Goal: Task Accomplishment & Management: Complete application form

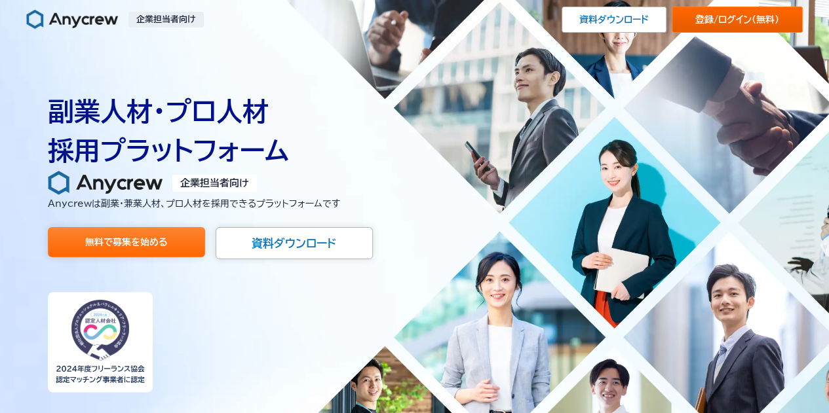
click at [716, 16] on link "登録/ログイン （無料）" at bounding box center [736, 20] width 131 height 26
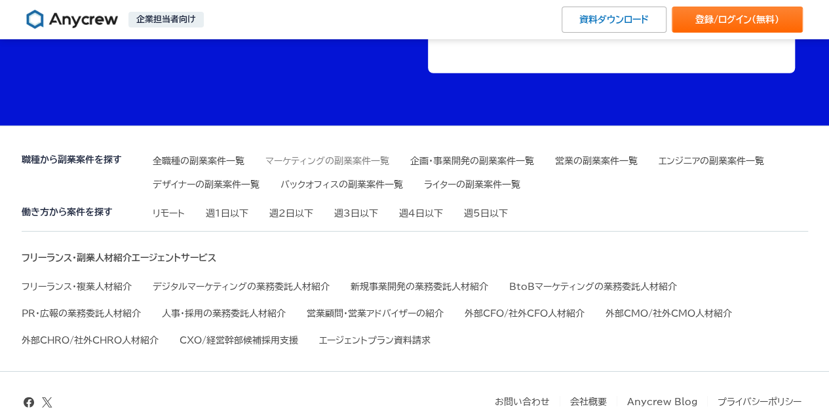
scroll to position [4565, 0]
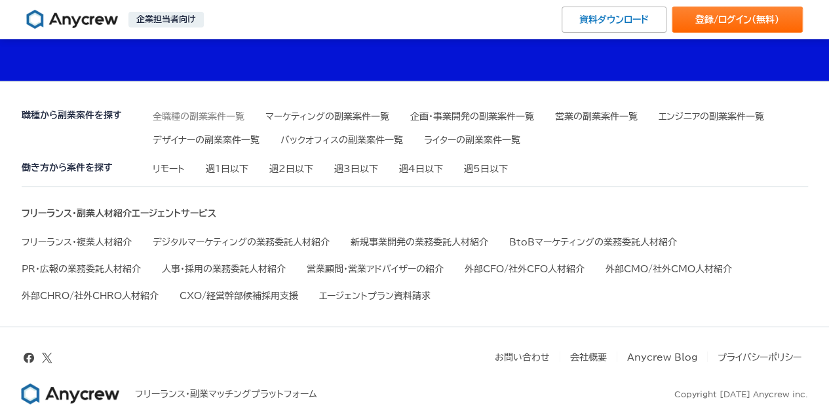
click at [183, 112] on link "全職種の副業案件一覧" at bounding box center [199, 116] width 92 height 9
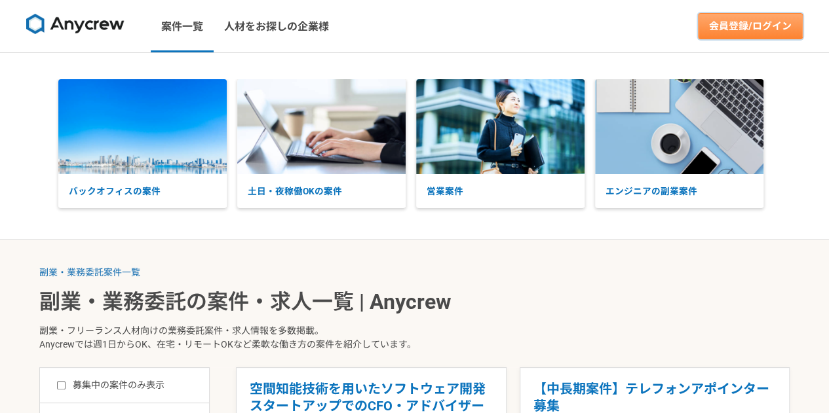
click at [781, 29] on link "会員登録/ログイン" at bounding box center [750, 26] width 105 height 26
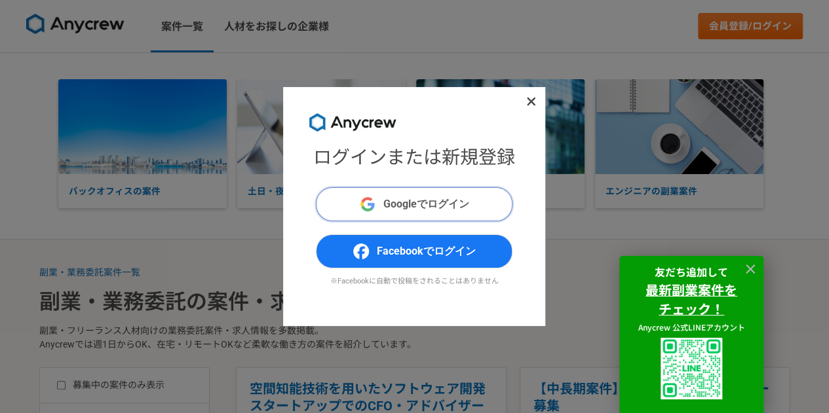
click at [455, 206] on span "Googleでログイン" at bounding box center [426, 205] width 86 height 16
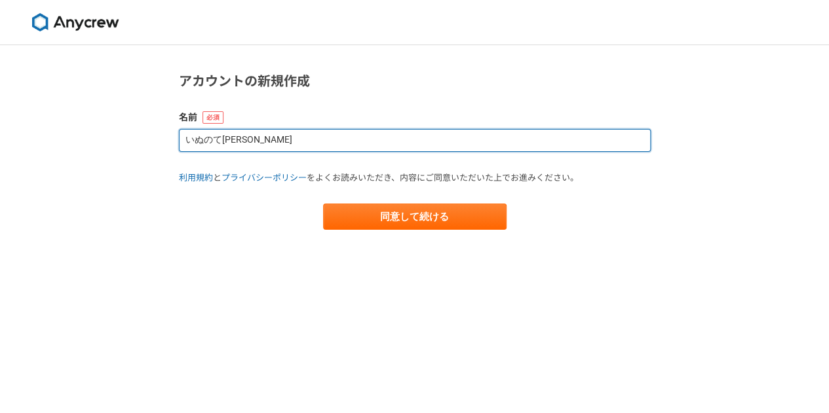
drag, startPoint x: 274, startPoint y: 142, endPoint x: 160, endPoint y: 140, distance: 113.3
click at [160, 140] on div "アカウントの新規作成 名前 いぬのて田村 利用規約 と プライバシーポリシー をよくお読みいただき、内容にご同意いただいた上でお進みください。 同意して続ける" at bounding box center [414, 229] width 829 height 368
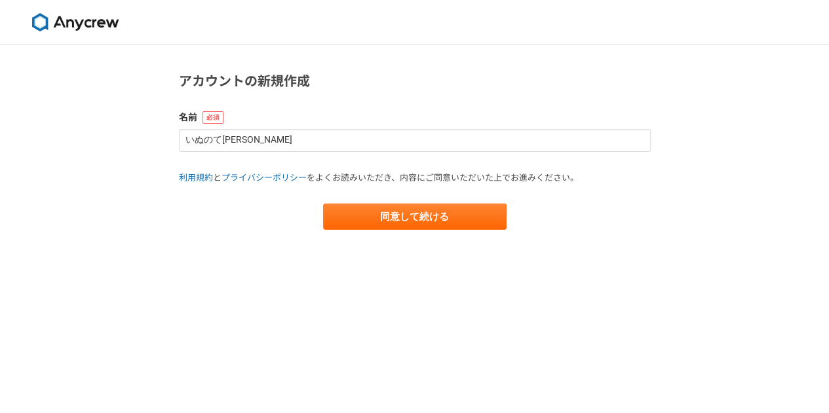
click at [160, 140] on div "アカウントの新規作成 名前 いぬのて田村 利用規約 と プライバシーポリシー をよくお読みいただき、内容にご同意いただいた上でお進みください。 同意して続ける" at bounding box center [414, 229] width 829 height 368
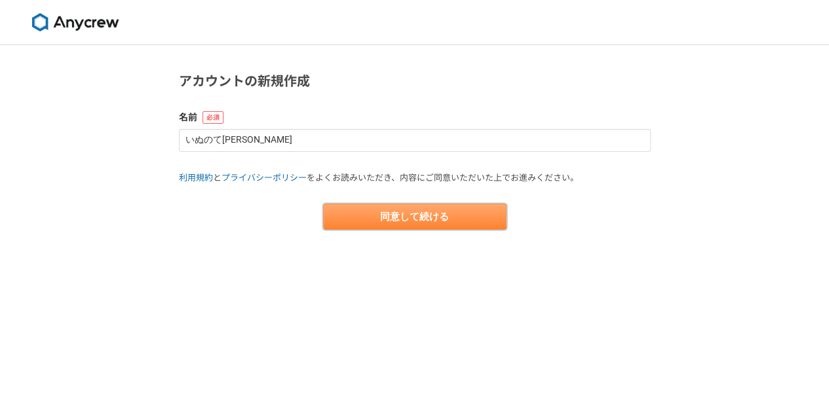
click at [383, 222] on button "同意して続ける" at bounding box center [414, 217] width 183 height 26
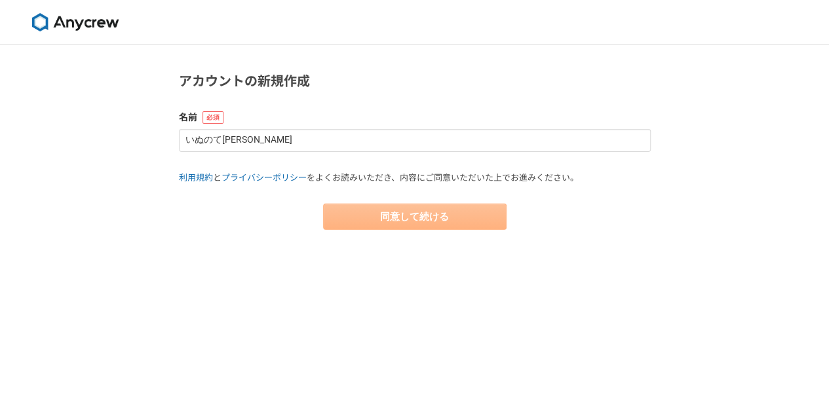
select select "13"
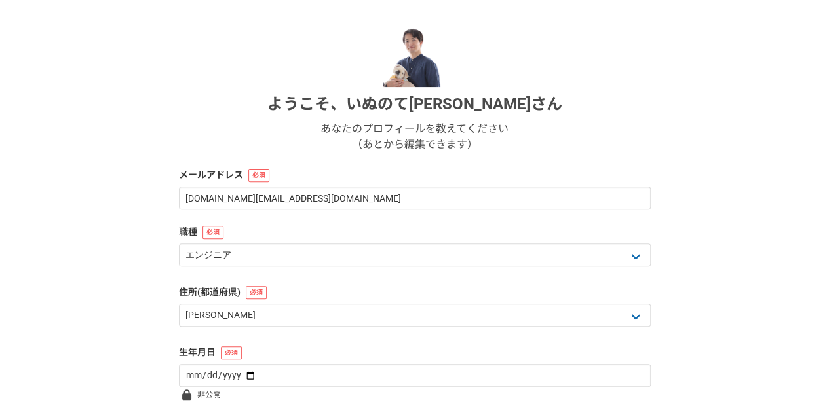
scroll to position [131, 0]
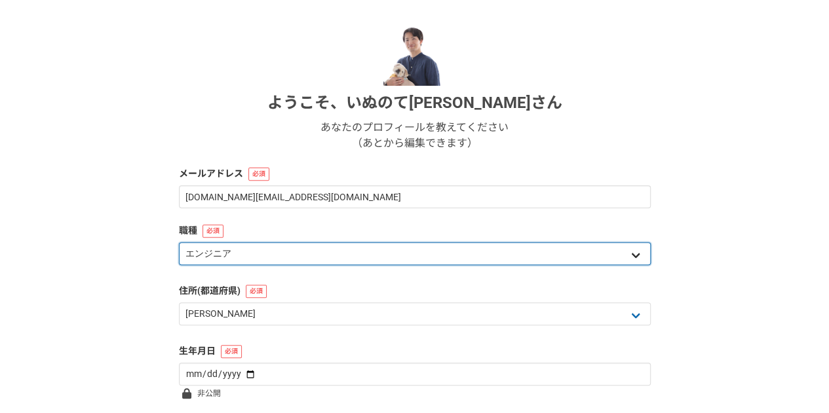
click at [440, 246] on select "エンジニア デザイナー ライター 営業 マーケティング 企画・事業開発 バックオフィス その他" at bounding box center [415, 253] width 472 height 23
select select "5"
click at [179, 242] on select "エンジニア デザイナー ライター 営業 マーケティング 企画・事業開発 バックオフィス その他" at bounding box center [415, 253] width 472 height 23
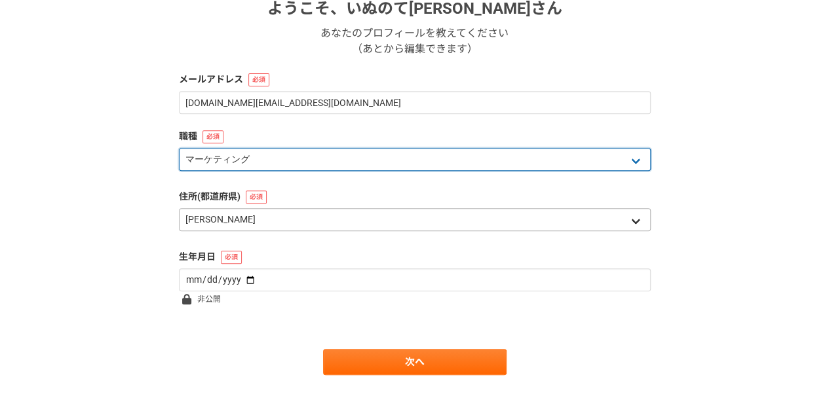
scroll to position [239, 0]
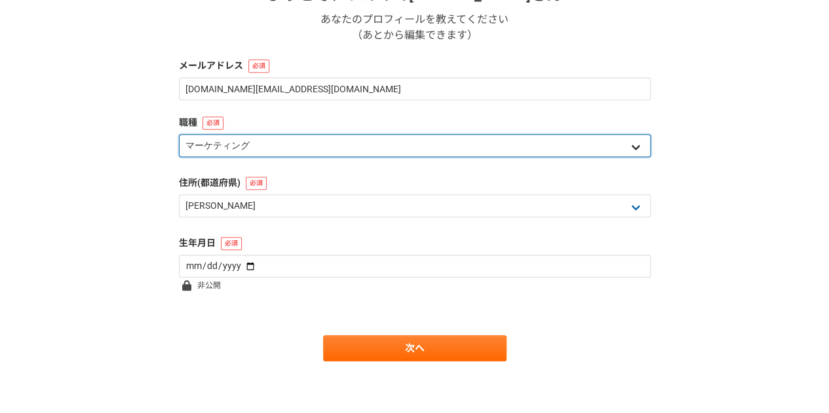
click at [293, 146] on select "エンジニア デザイナー ライター 営業 マーケティング 企画・事業開発 バックオフィス その他" at bounding box center [415, 145] width 472 height 23
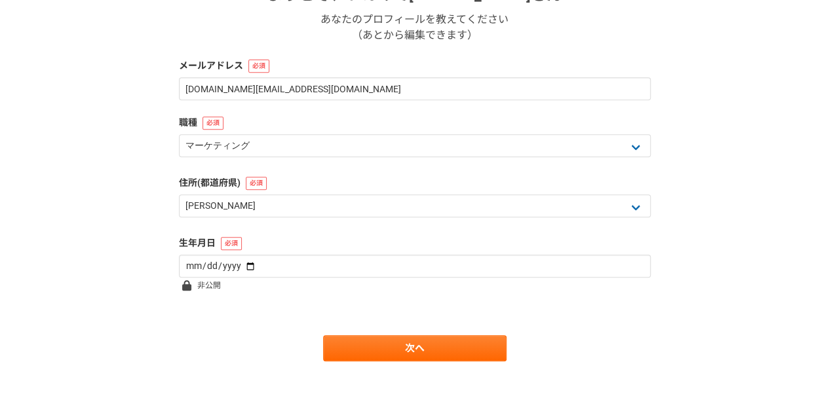
click at [129, 234] on div "1 2 3 4 5 6 基本情報 ようこそ、 いぬのて田村 さん あなたのプロフィールを教えてください （あとから編集できます） メールアドレス inunot…" at bounding box center [414, 110] width 829 height 608
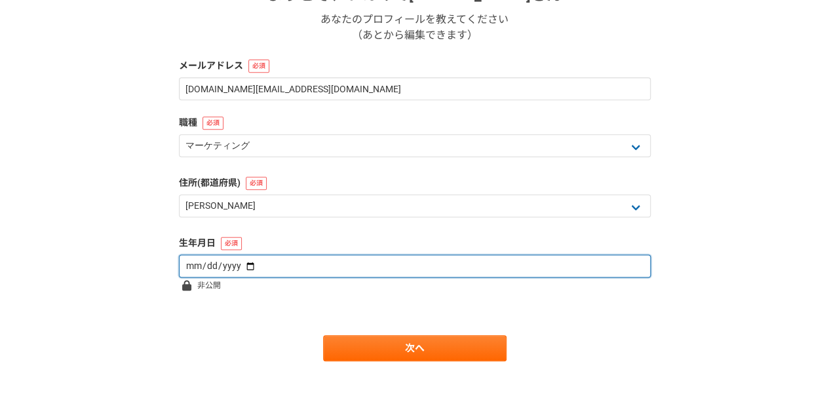
click at [276, 269] on input "date" at bounding box center [415, 266] width 472 height 23
type input "1987-03-05"
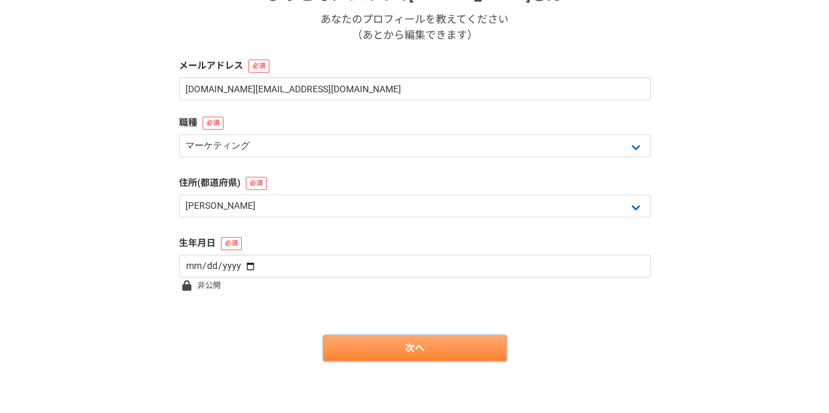
click at [375, 357] on link "次へ" at bounding box center [414, 348] width 183 height 26
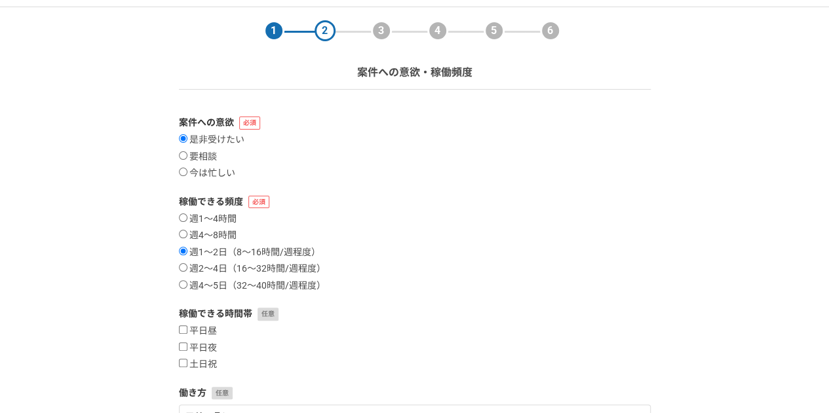
scroll to position [66, 0]
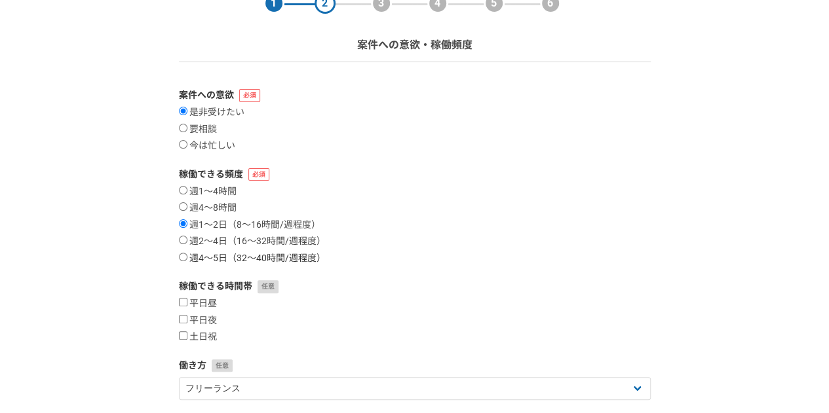
click at [221, 257] on label "週4〜5日（32〜40時間/週程度）" at bounding box center [252, 259] width 147 height 12
click at [187, 257] on input "週4〜5日（32〜40時間/週程度）" at bounding box center [183, 257] width 9 height 9
radio input "true"
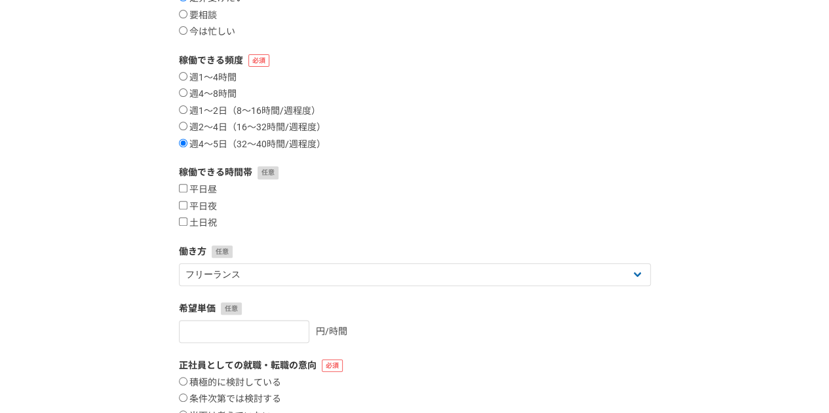
scroll to position [197, 0]
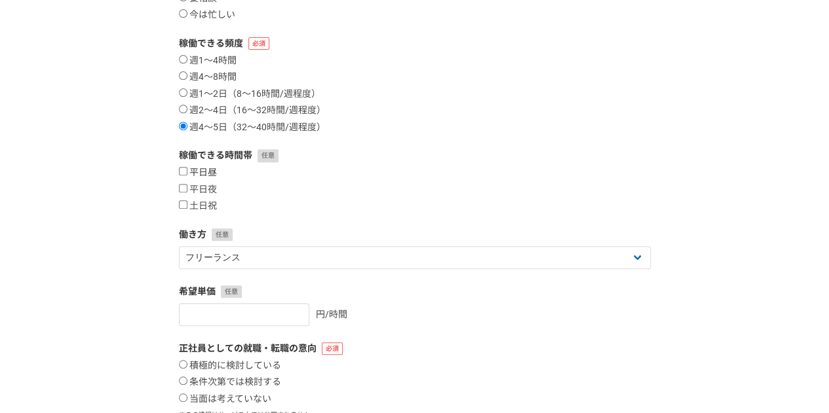
click at [207, 174] on label "平日昼" at bounding box center [198, 173] width 38 height 12
click at [187, 174] on input "平日昼" at bounding box center [183, 171] width 9 height 9
checkbox input "true"
click at [202, 208] on label "土日祝" at bounding box center [198, 206] width 38 height 12
click at [187, 208] on input "土日祝" at bounding box center [183, 204] width 9 height 9
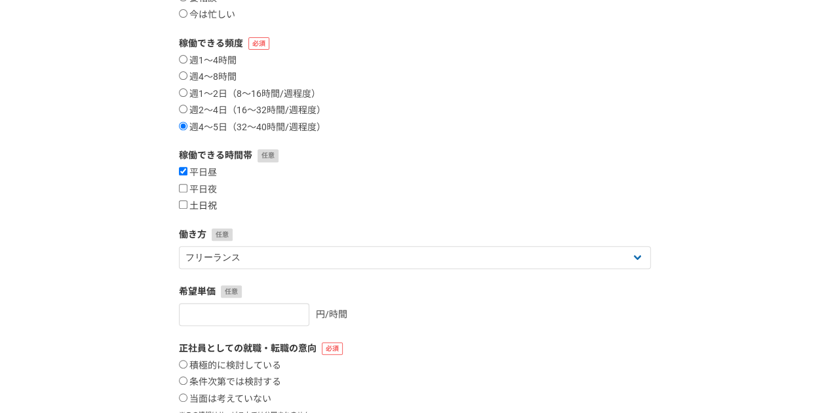
checkbox input "true"
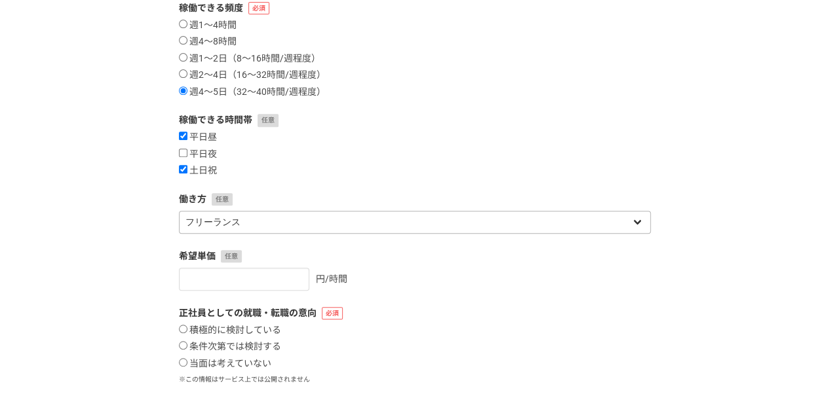
scroll to position [262, 0]
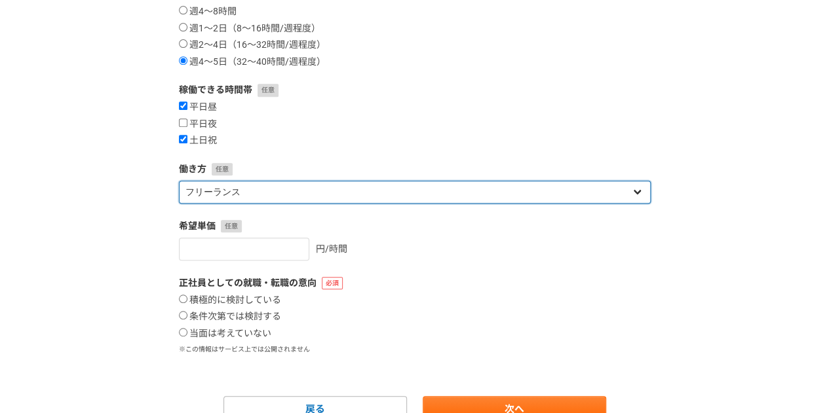
click at [275, 194] on select "フリーランス 副業 その他" at bounding box center [415, 192] width 472 height 23
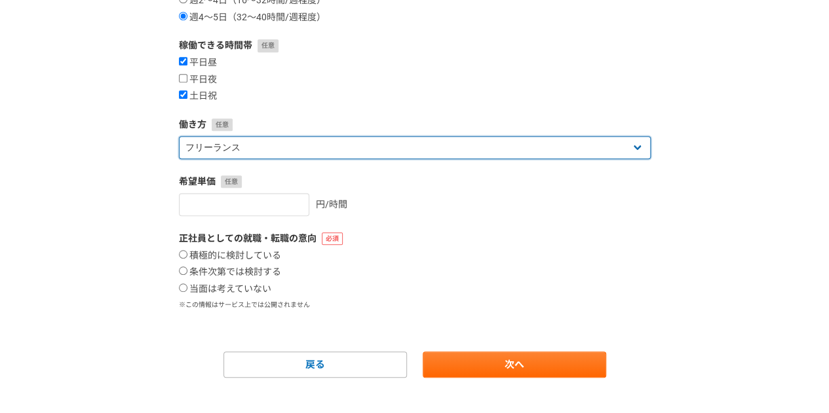
scroll to position [323, 0]
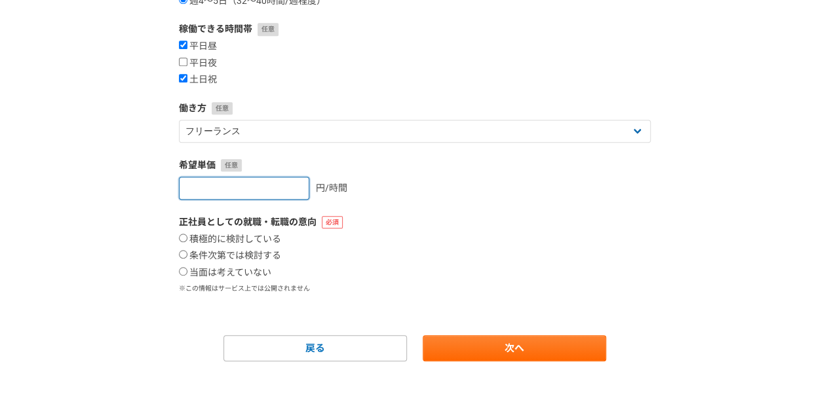
click at [271, 187] on input "number" at bounding box center [244, 188] width 130 height 23
type input "3"
type input "3000"
click at [229, 271] on label "当面は考えていない" at bounding box center [225, 273] width 92 height 12
click at [187, 271] on input "当面は考えていない" at bounding box center [183, 271] width 9 height 9
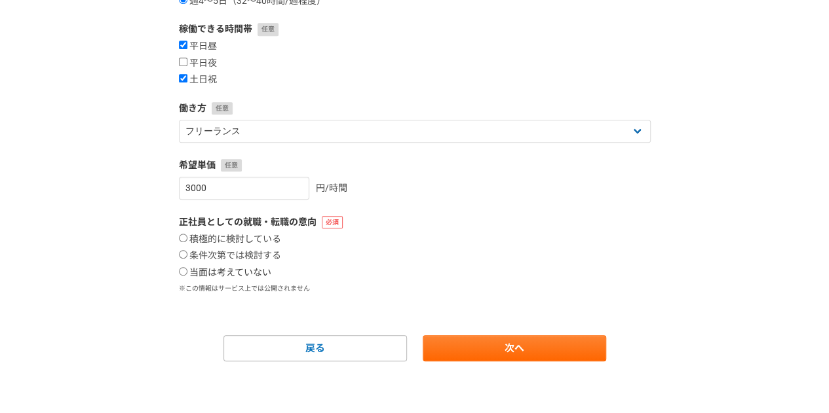
radio input "true"
click at [481, 341] on link "次へ" at bounding box center [514, 348] width 183 height 26
select select
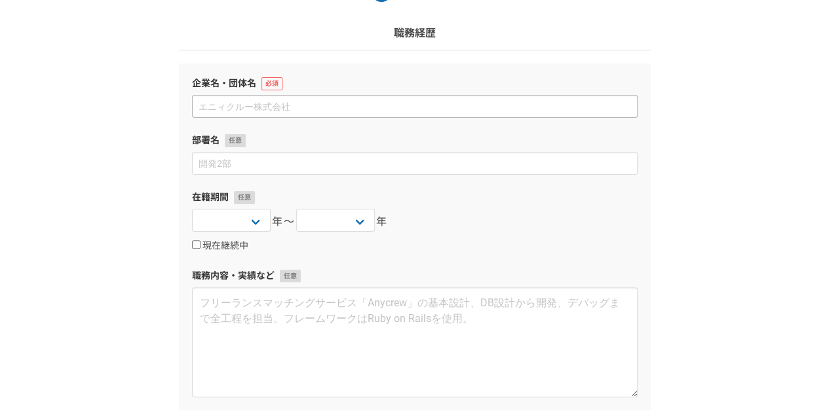
scroll to position [97, 0]
